Goal: Task Accomplishment & Management: Manage account settings

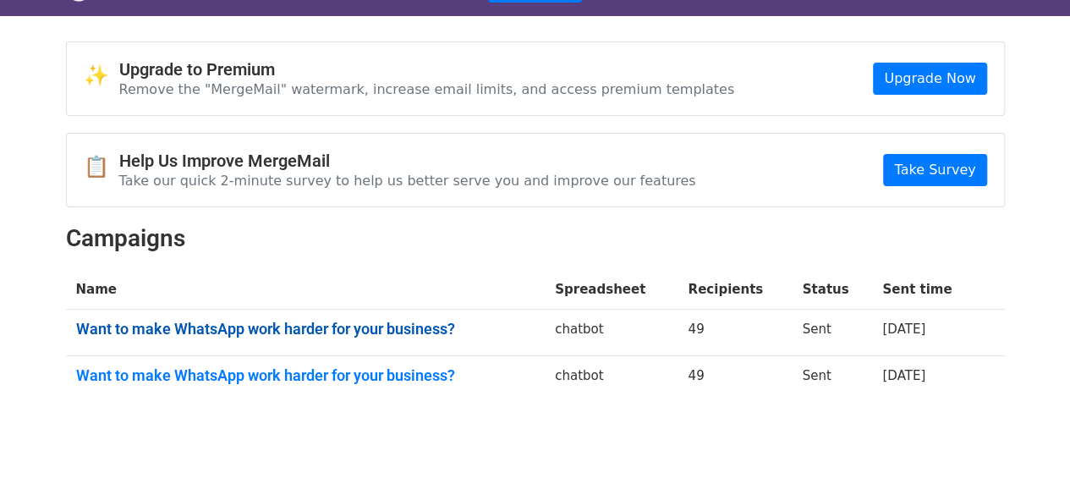
click at [287, 326] on link "Want to make WhatsApp work harder for your business?" at bounding box center [305, 329] width 459 height 19
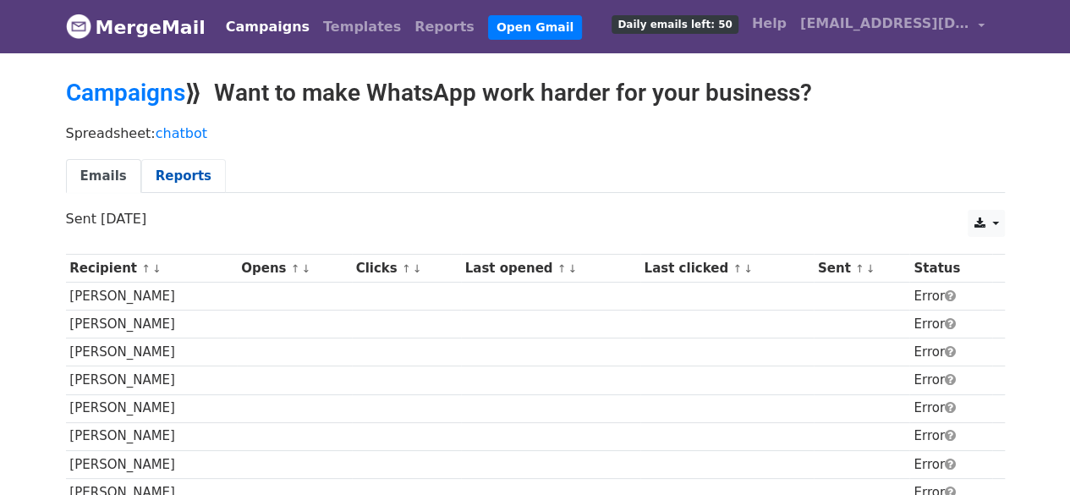
click at [165, 163] on link "Reports" at bounding box center [183, 176] width 85 height 35
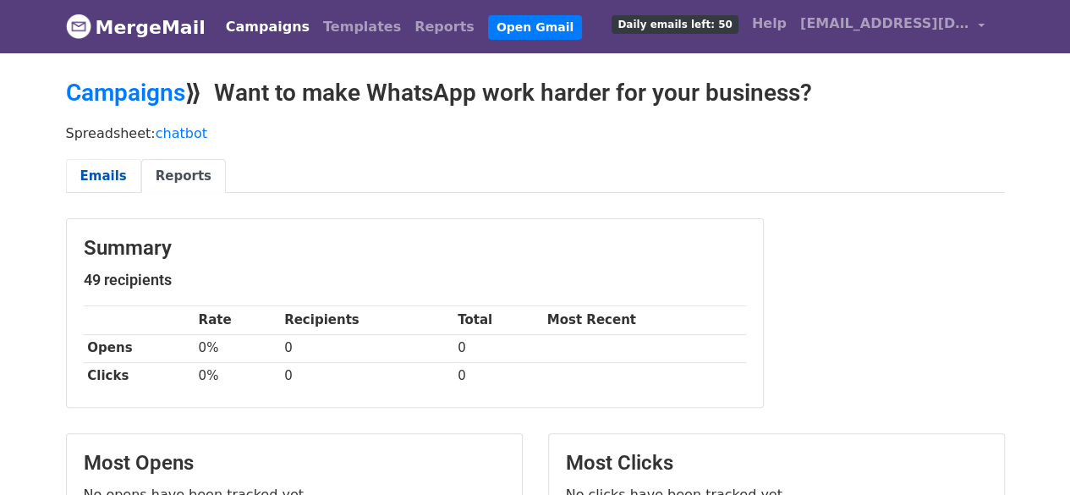
click at [102, 175] on link "Emails" at bounding box center [103, 176] width 75 height 35
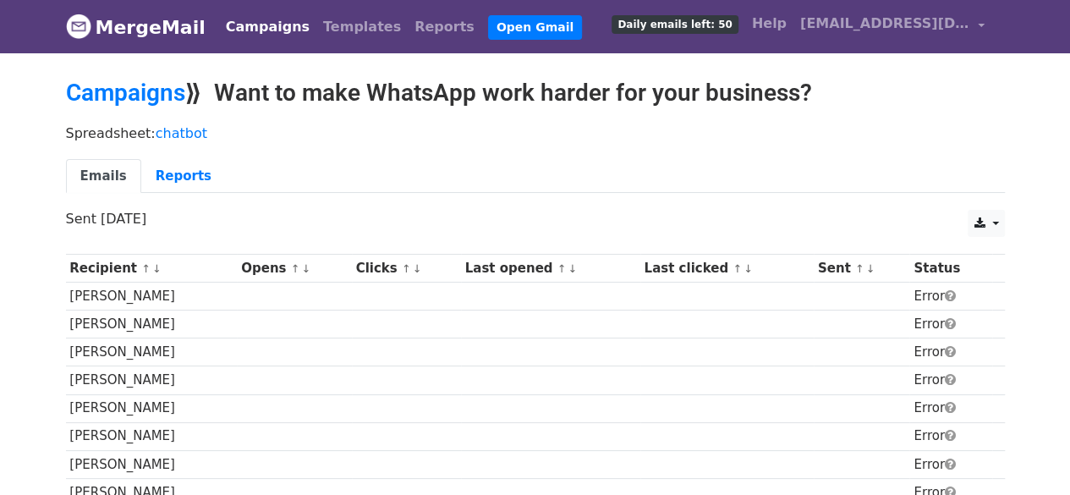
click at [260, 26] on link "Campaigns" at bounding box center [267, 27] width 97 height 34
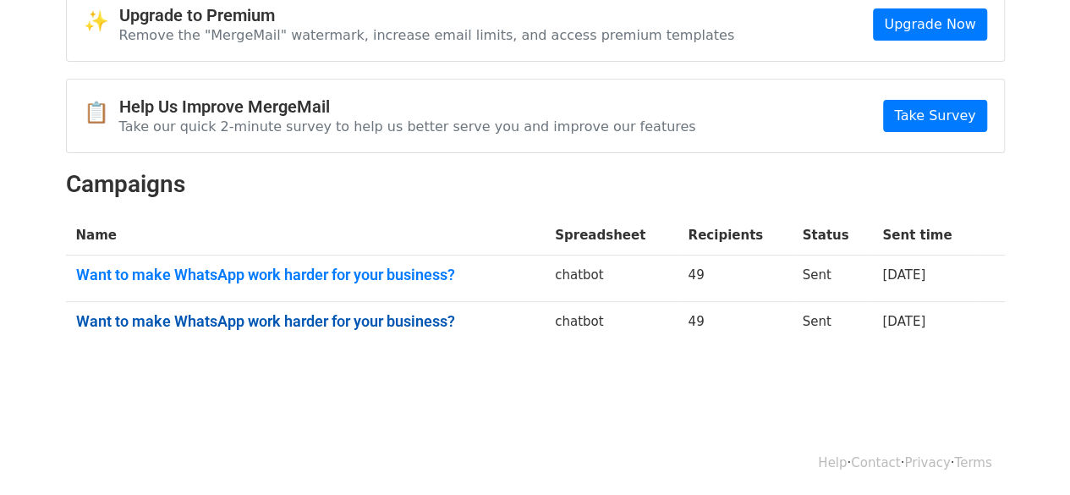
click at [379, 317] on link "Want to make WhatsApp work harder for your business?" at bounding box center [305, 321] width 459 height 19
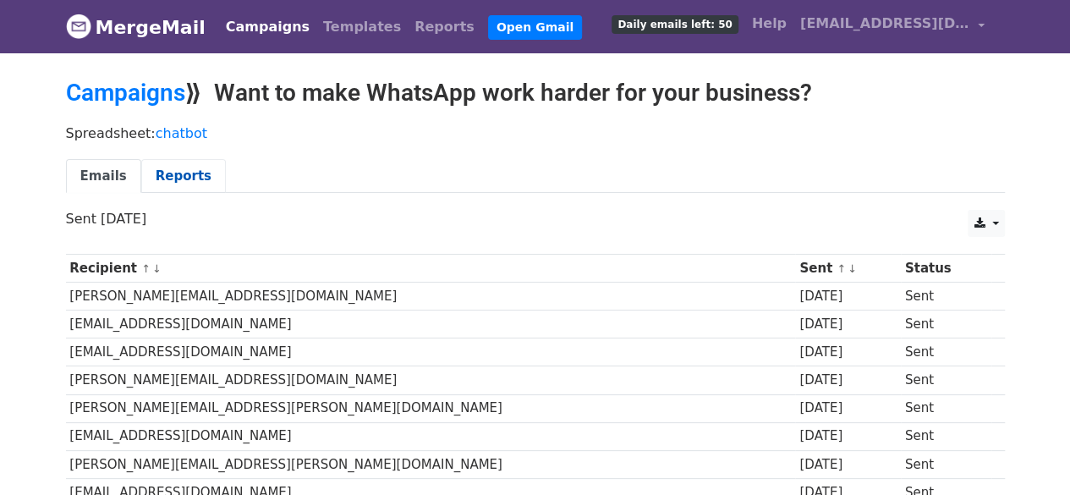
click at [187, 167] on link "Reports" at bounding box center [183, 176] width 85 height 35
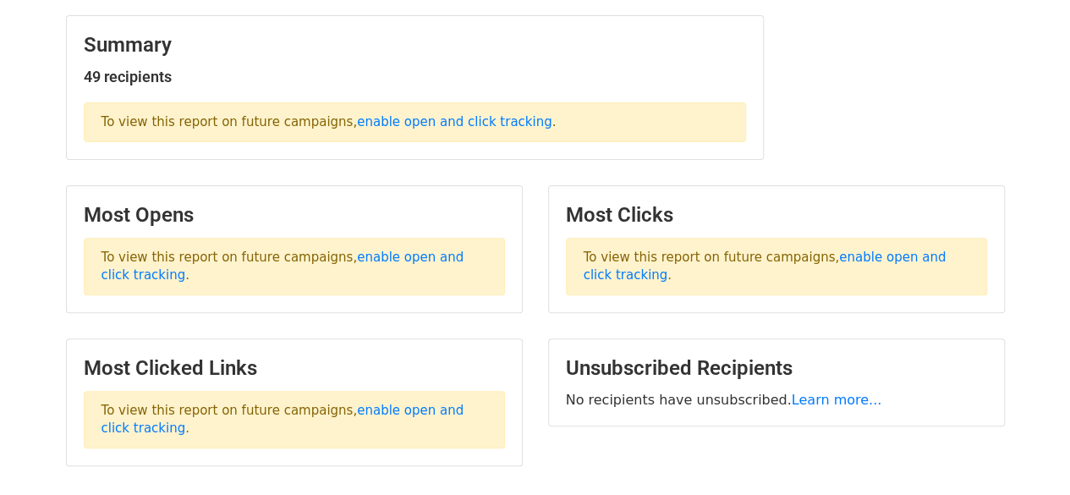
scroll to position [322, 0]
